Goal: Task Accomplishment & Management: Complete application form

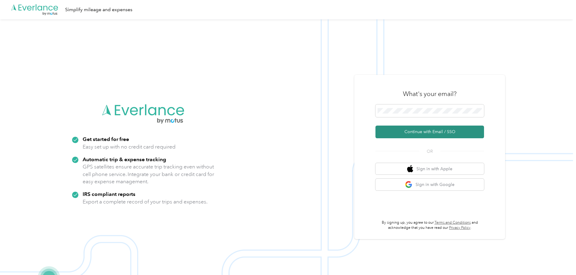
click at [416, 133] on button "Continue with Email / SSO" at bounding box center [430, 132] width 109 height 13
click at [422, 114] on span at bounding box center [430, 110] width 109 height 13
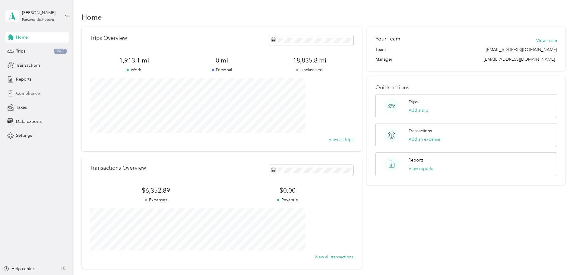
click at [21, 97] on div "Compliance" at bounding box center [36, 93] width 63 height 11
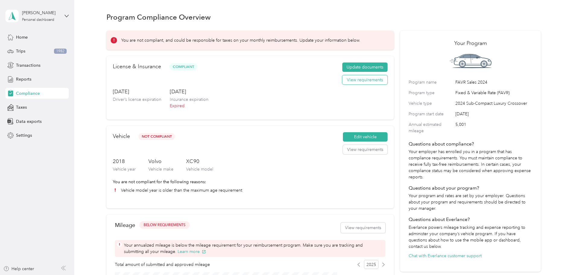
click at [353, 85] on button "View requirements" at bounding box center [364, 80] width 45 height 10
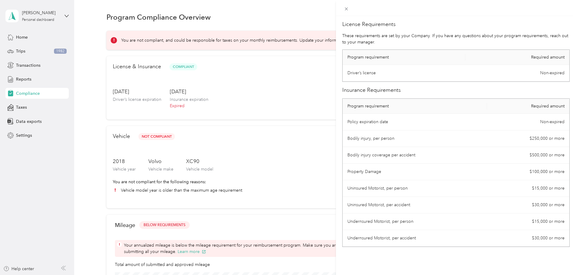
click at [104, 97] on div "License Requirements These requirements are set by your Company. If you have an…" at bounding box center [288, 137] width 576 height 275
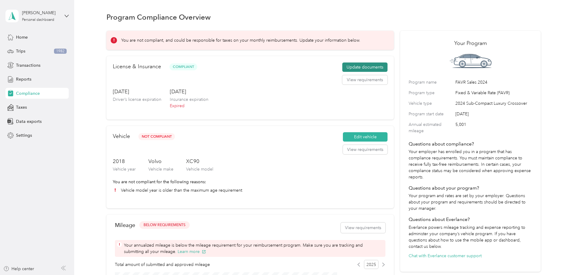
click at [360, 72] on button "Update documents" at bounding box center [364, 67] width 45 height 10
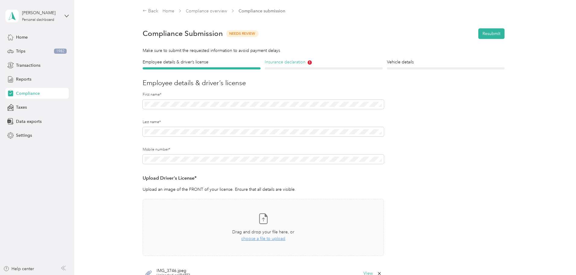
click at [287, 59] on h4 "Insurance declaration" at bounding box center [324, 62] width 118 height 6
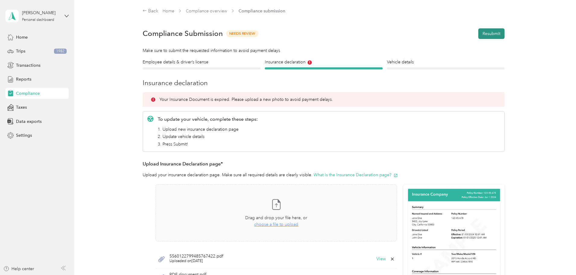
click at [493, 33] on button "Resubmit" at bounding box center [492, 33] width 26 height 11
click at [565, 11] on icon at bounding box center [563, 11] width 5 height 5
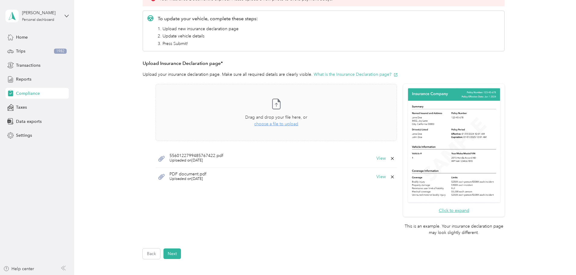
scroll to position [60, 0]
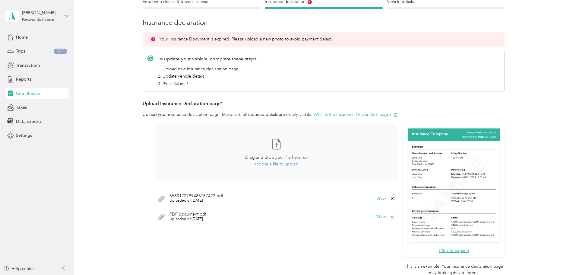
click at [320, 199] on div "5560122799485767422.pdf Uploaded on 10/1/2025 View" at bounding box center [276, 198] width 241 height 18
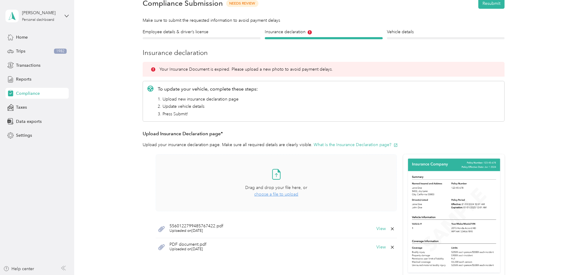
scroll to position [0, 0]
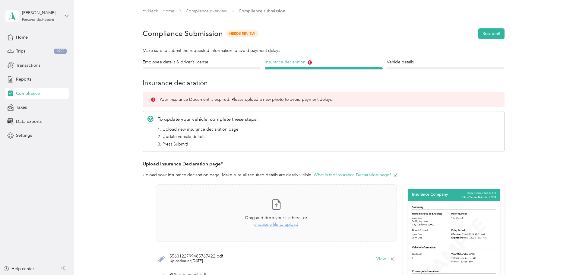
click at [310, 63] on icon at bounding box center [310, 62] width 1 height 2
click at [402, 60] on h4 "Vehicle details" at bounding box center [446, 62] width 118 height 6
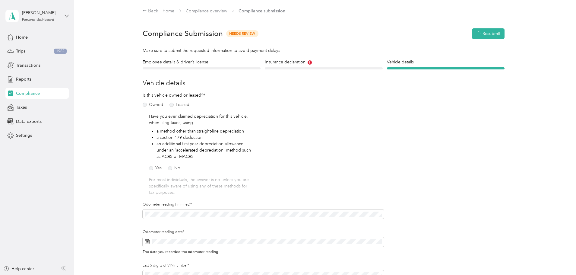
scroll to position [8, 0]
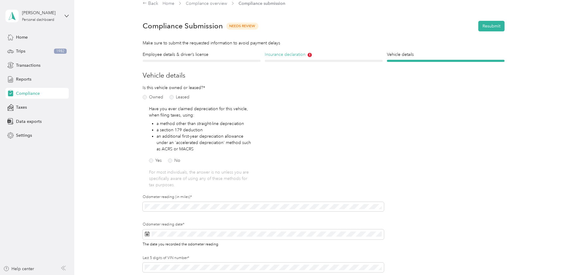
click at [291, 56] on h4 "Insurance declaration" at bounding box center [324, 54] width 118 height 6
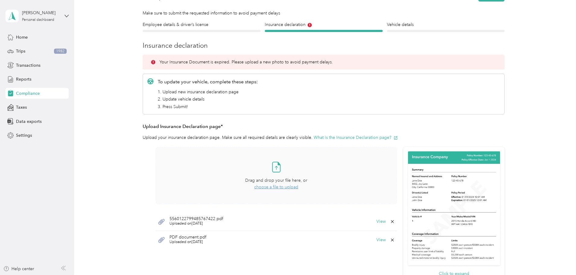
scroll to position [128, 0]
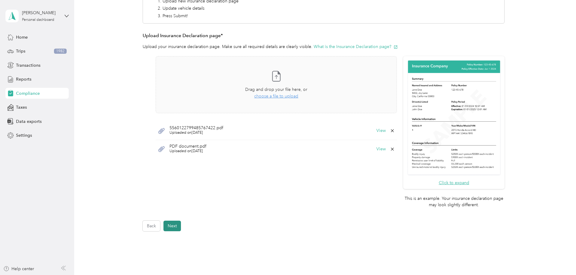
click at [174, 226] on button "Next" at bounding box center [173, 226] width 18 height 11
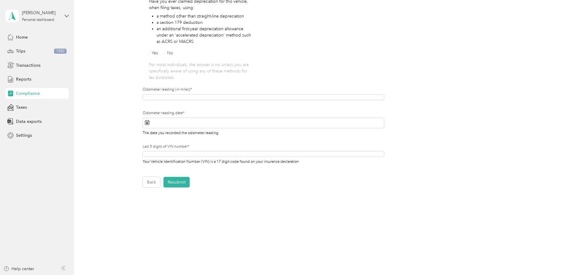
scroll to position [79, 0]
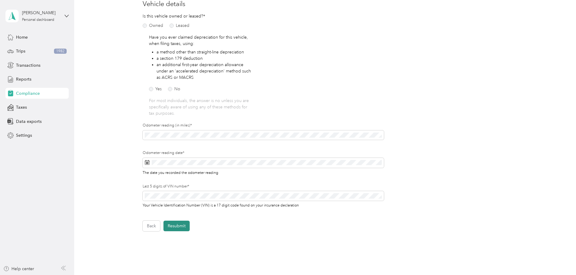
click at [181, 225] on button "Resubmit" at bounding box center [177, 226] width 26 height 11
click at [562, 14] on icon at bounding box center [563, 11] width 5 height 5
click at [155, 227] on button "Back" at bounding box center [152, 226] width 18 height 11
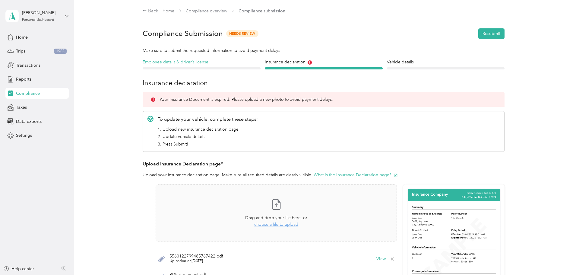
click at [196, 63] on h4 "Employee details & driver’s license" at bounding box center [202, 62] width 118 height 6
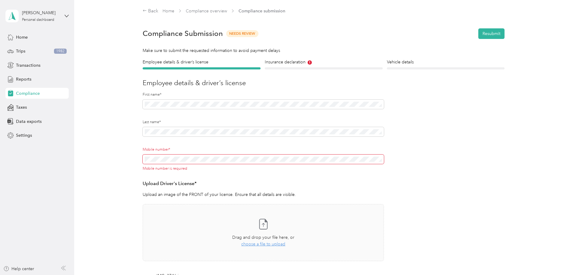
click at [216, 162] on span at bounding box center [263, 159] width 241 height 10
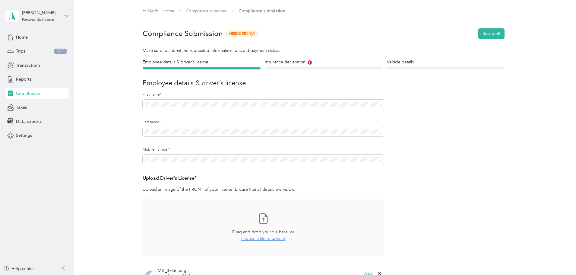
click at [471, 174] on form "Employee details & driver’s license License Insurance declaration Insurance Veh…" at bounding box center [324, 183] width 362 height 249
click at [486, 34] on button "Resubmit" at bounding box center [492, 33] width 26 height 11
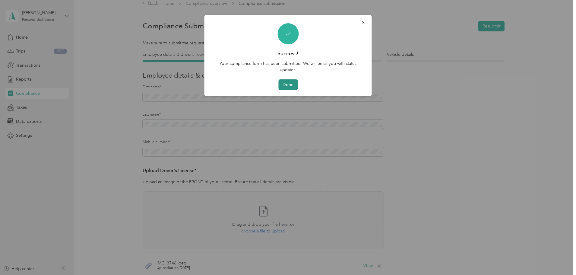
click at [293, 83] on button "Done" at bounding box center [288, 84] width 19 height 11
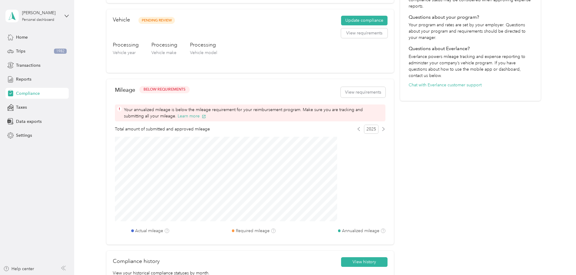
scroll to position [189, 0]
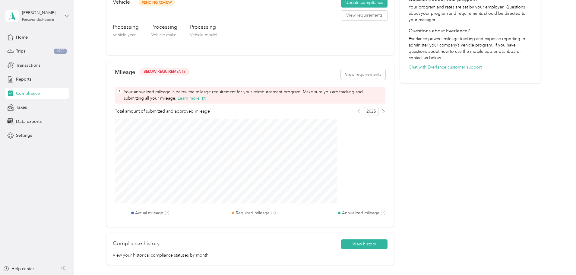
click at [357, 111] on icon at bounding box center [359, 111] width 4 height 4
click at [382, 112] on icon at bounding box center [384, 111] width 4 height 4
click at [364, 110] on span "2025" at bounding box center [371, 111] width 14 height 9
click at [357, 111] on icon at bounding box center [359, 111] width 4 height 4
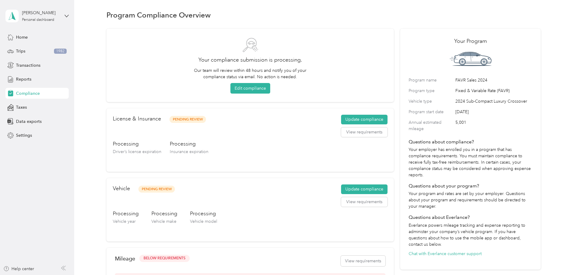
scroll to position [0, 0]
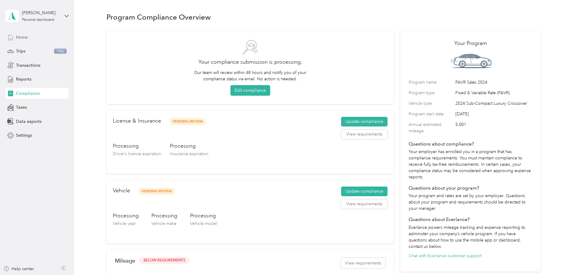
click at [20, 34] on span "Home" at bounding box center [22, 37] width 12 height 6
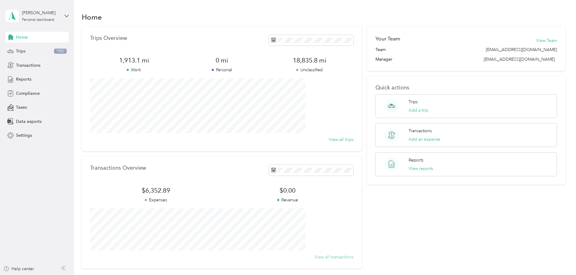
click at [319, 256] on button "View all transactions" at bounding box center [334, 257] width 39 height 6
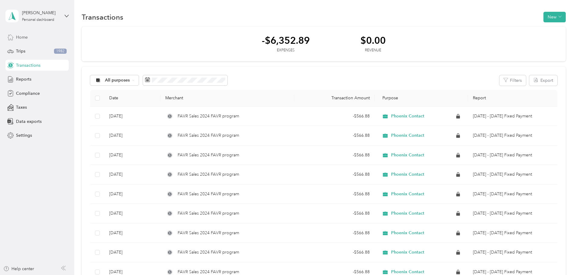
click at [27, 37] on span "Home" at bounding box center [22, 37] width 12 height 6
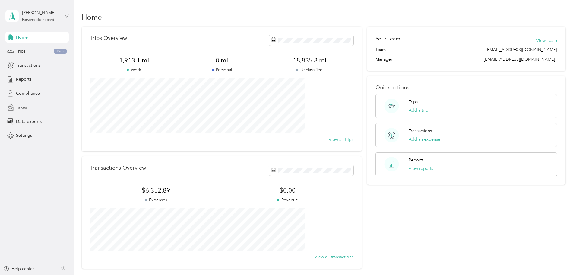
click at [23, 105] on span "Taxes" at bounding box center [21, 107] width 11 height 6
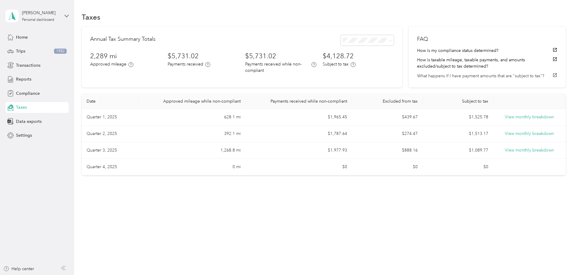
click at [475, 75] on button "What happens if I have payment amounts that are "subject to tax"?" at bounding box center [487, 76] width 140 height 6
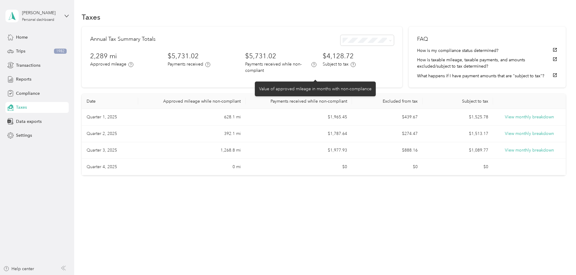
click at [317, 67] on icon at bounding box center [314, 64] width 5 height 5
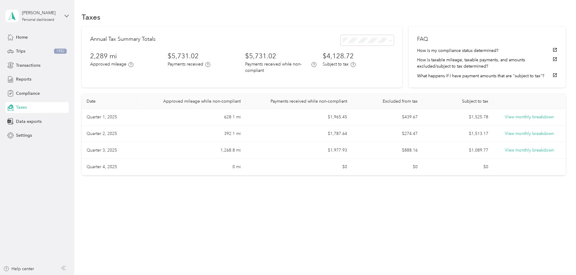
click at [395, 64] on div "Annual Tax Summary Totals 2,289 mi Approved mileage $5,731.02 Payments received…" at bounding box center [324, 101] width 484 height 149
